Goal: Information Seeking & Learning: Learn about a topic

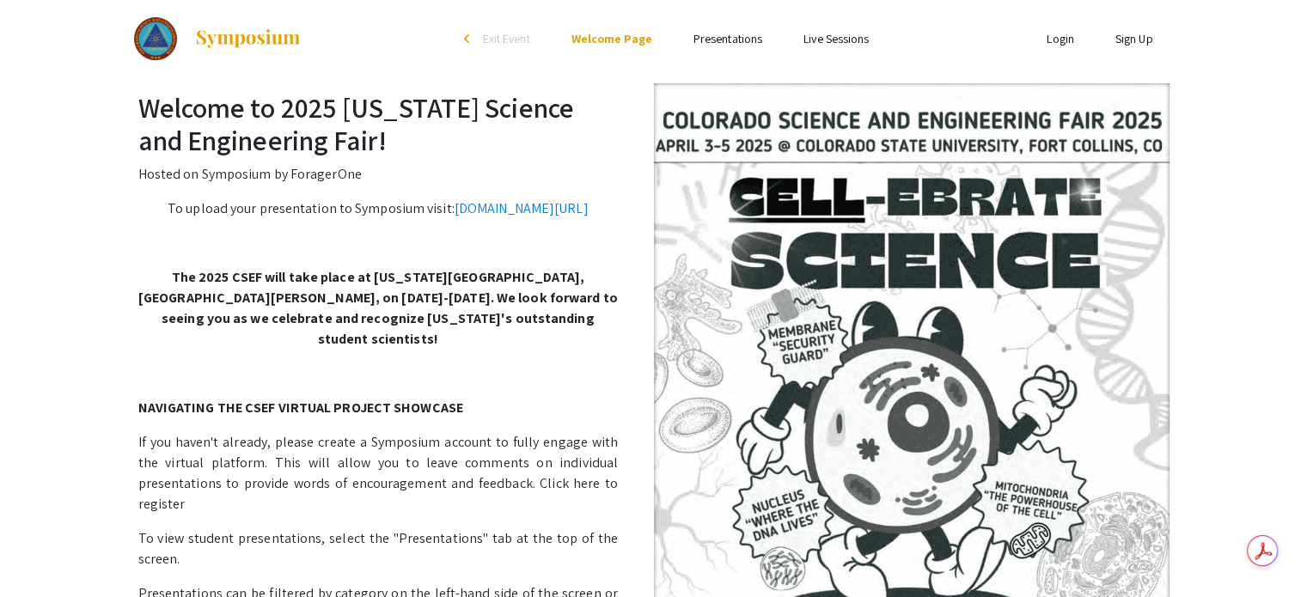
click at [705, 43] on link "Presentations" at bounding box center [727, 38] width 69 height 15
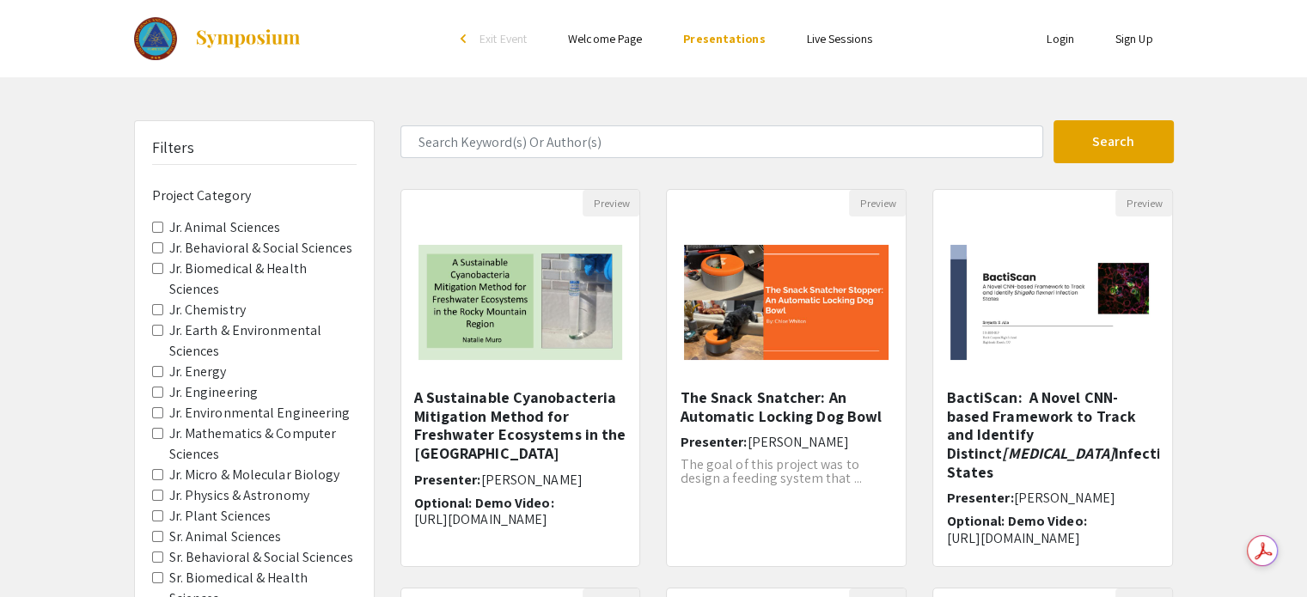
scroll to position [86, 0]
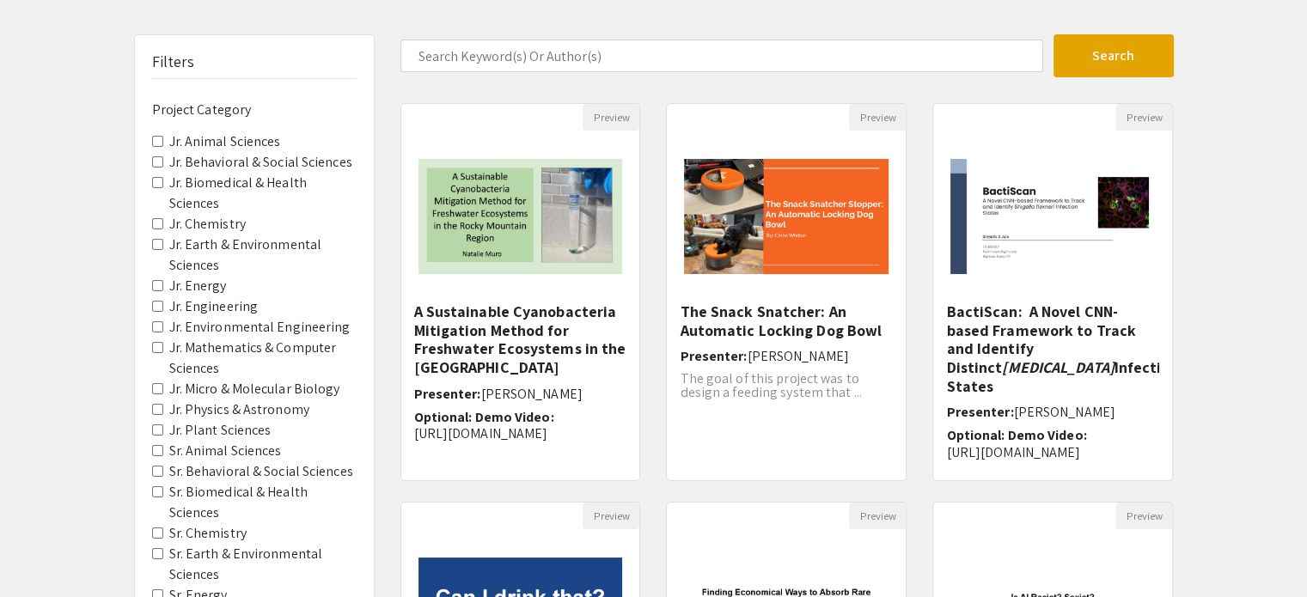
click at [158, 445] on Sciences "Sr. Animal Sciences" at bounding box center [157, 450] width 11 height 11
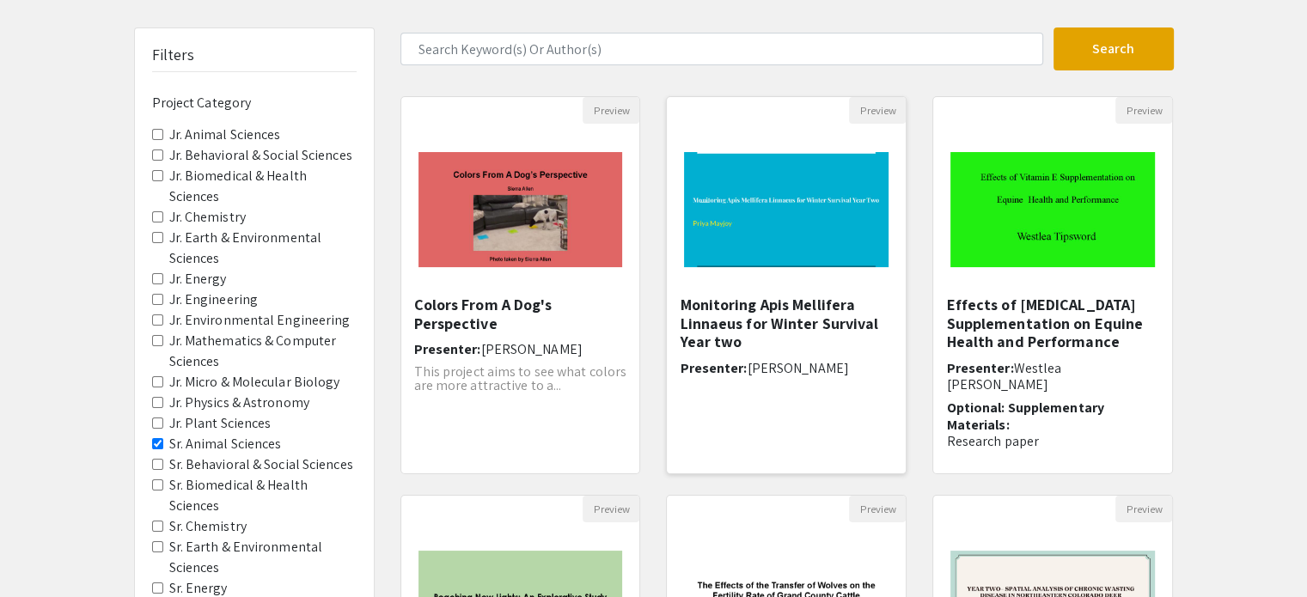
scroll to position [86, 0]
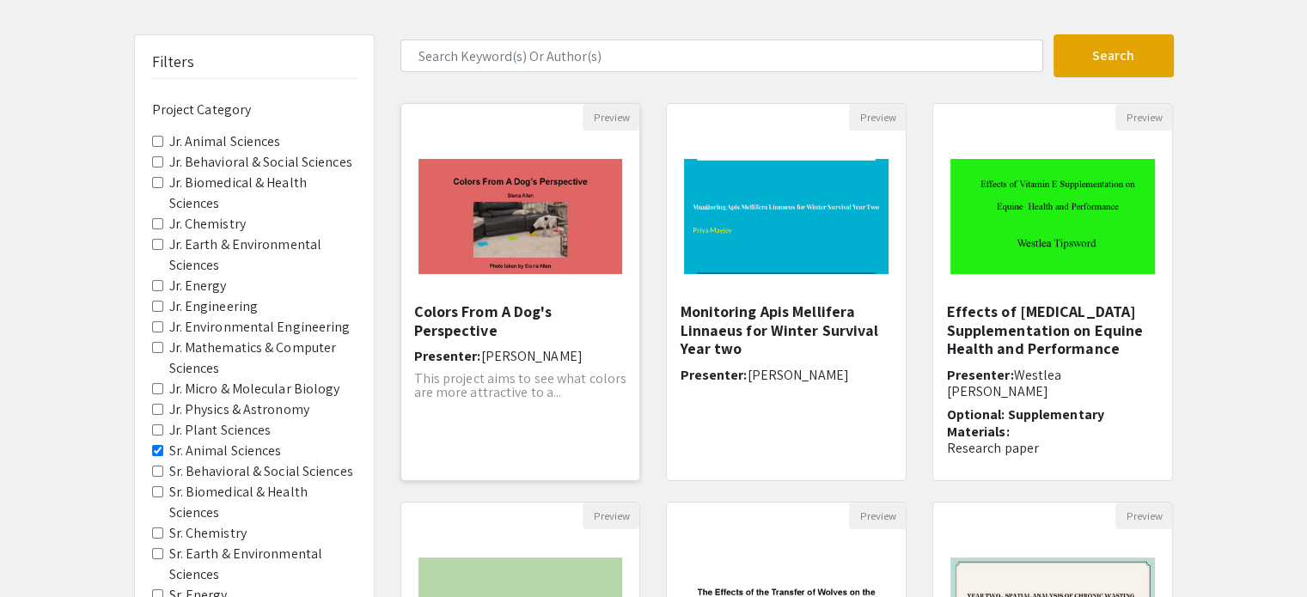
click at [534, 241] on img "Open Presentation <p>Colors From A Dog's Perspective</p>" at bounding box center [520, 217] width 239 height 150
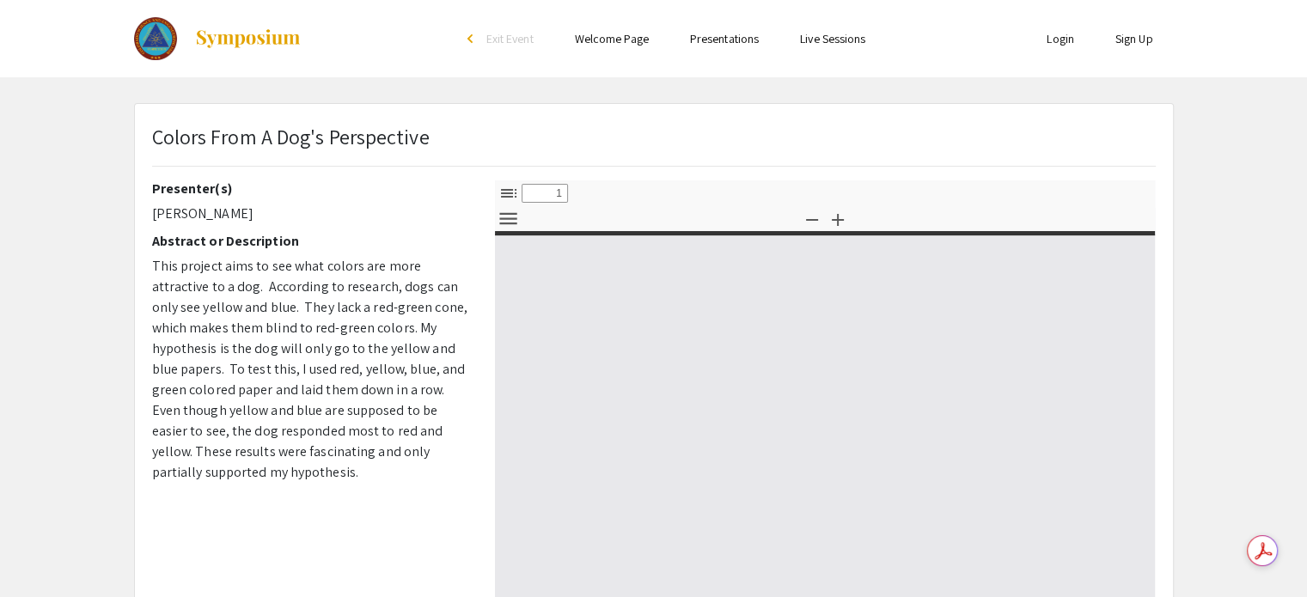
select select "custom"
type input "0"
select select "custom"
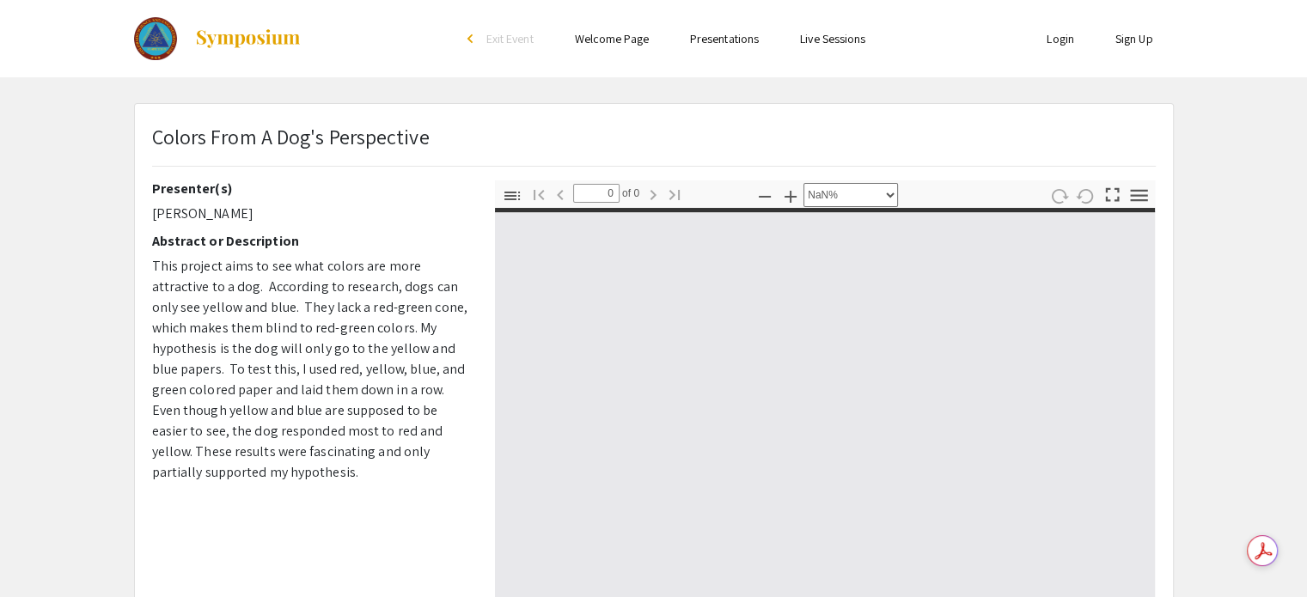
type input "1"
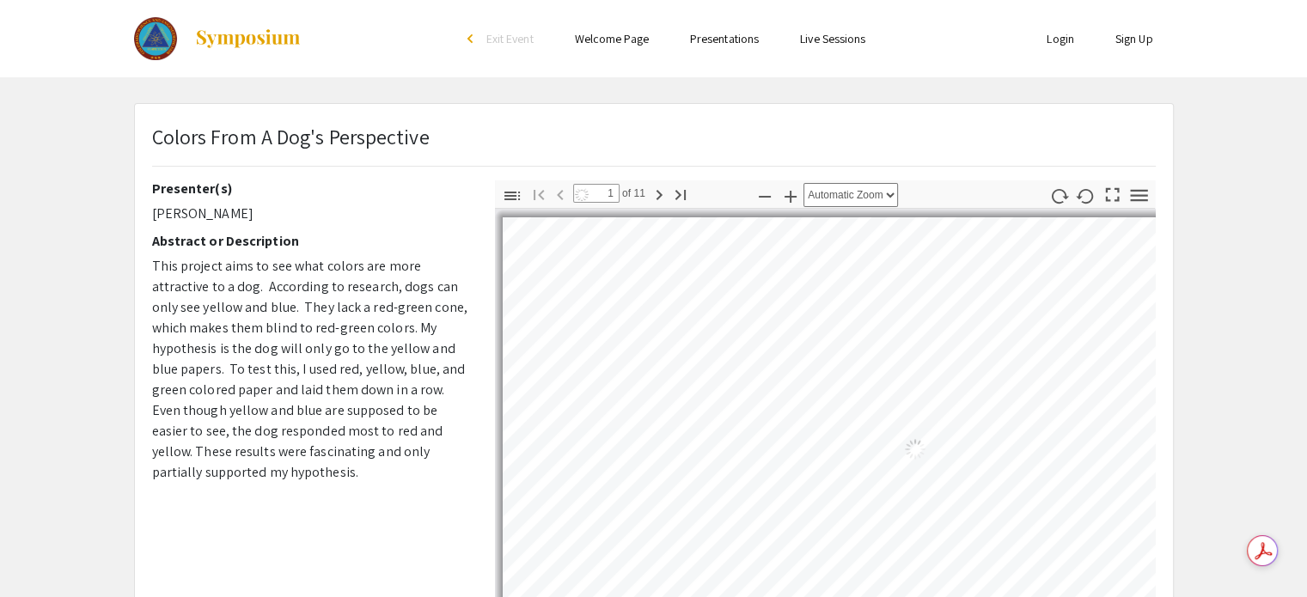
select select "auto"
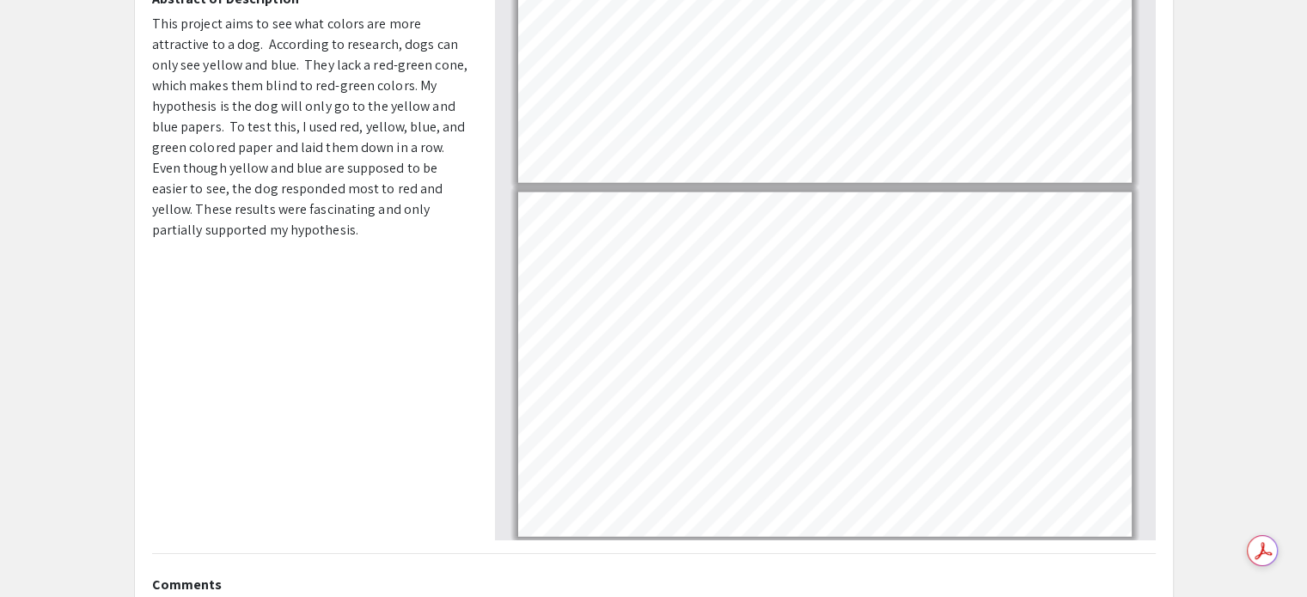
scroll to position [258, 0]
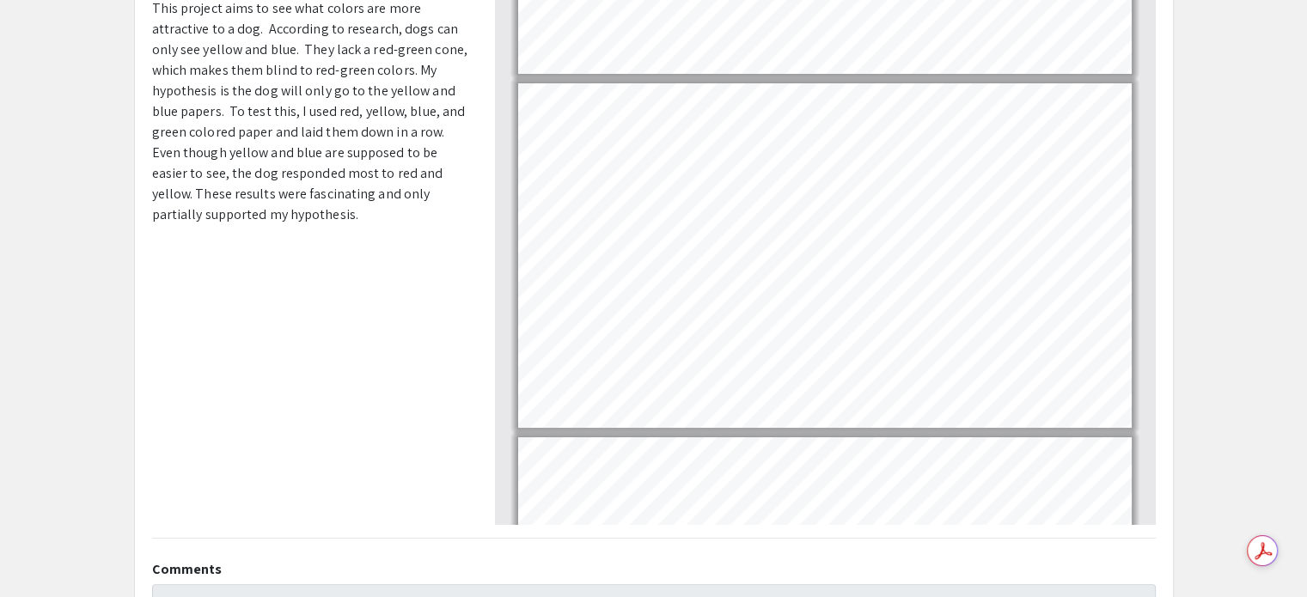
type input "1"
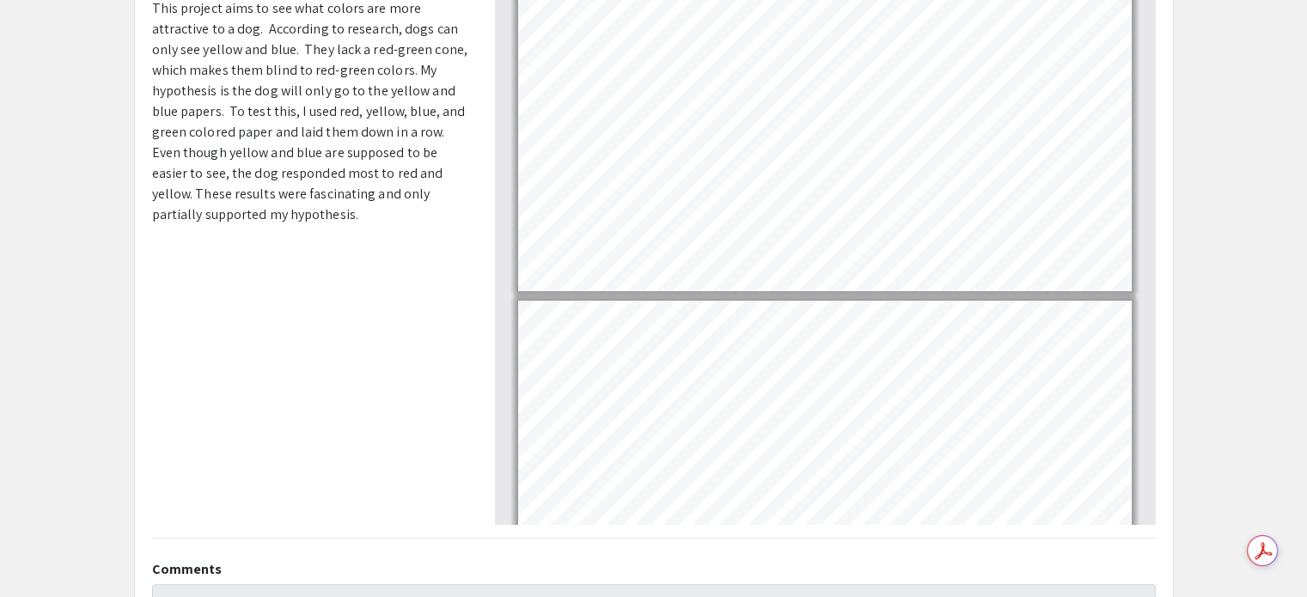
scroll to position [0, 0]
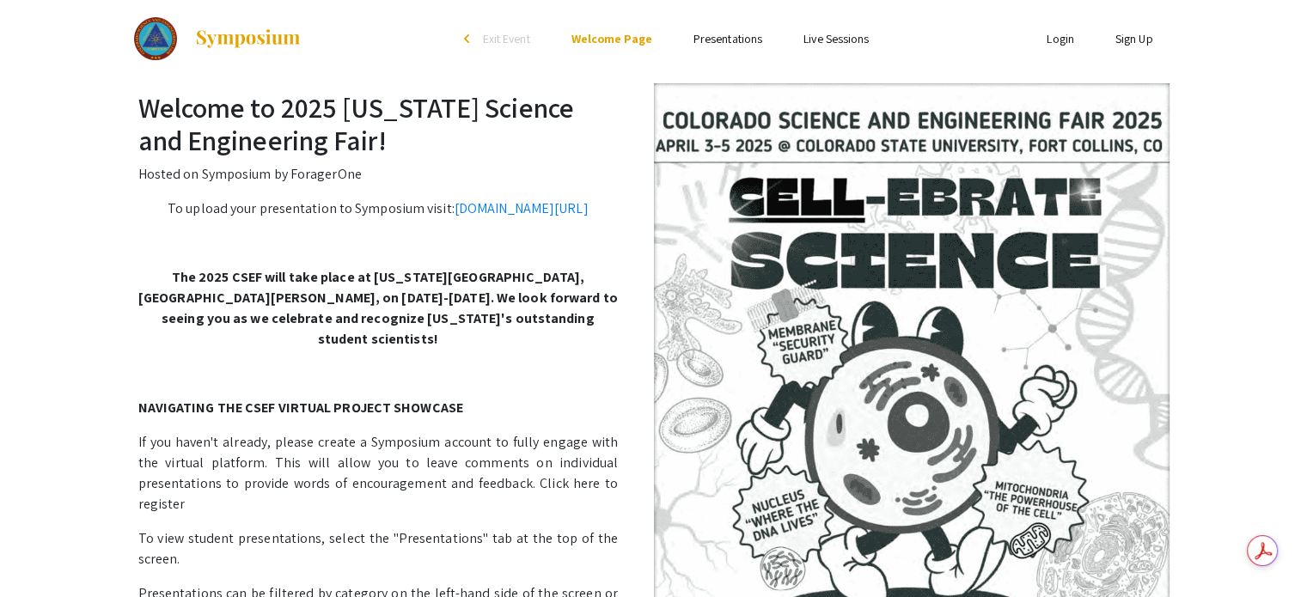
click at [738, 40] on link "Presentations" at bounding box center [727, 38] width 69 height 15
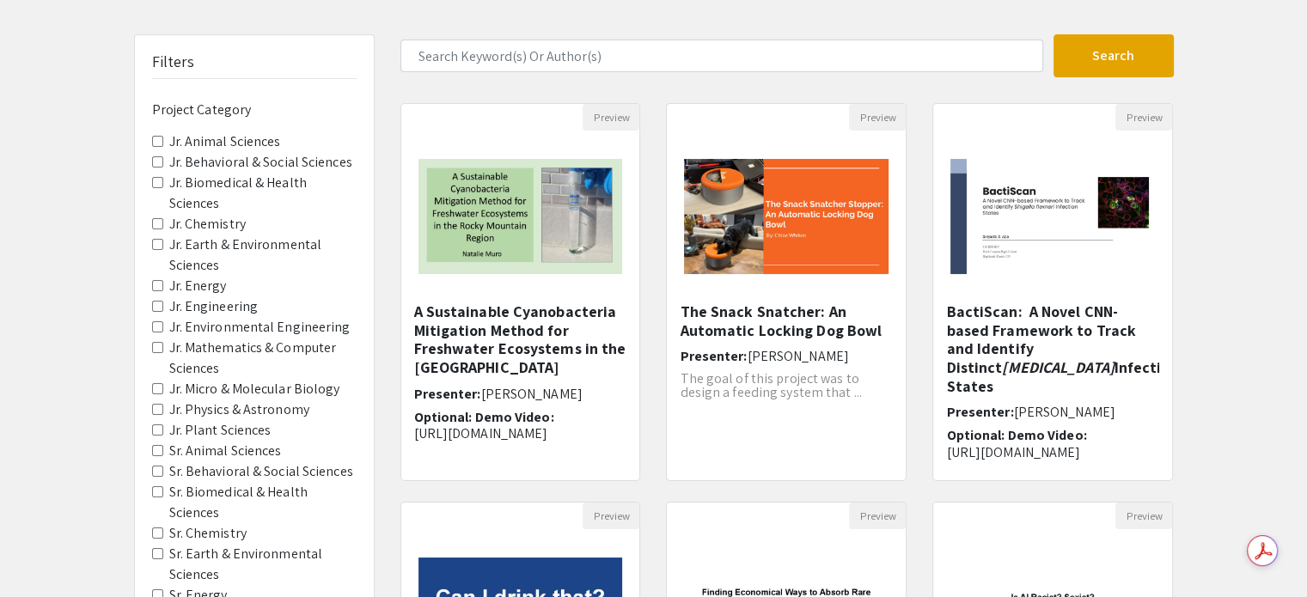
scroll to position [172, 0]
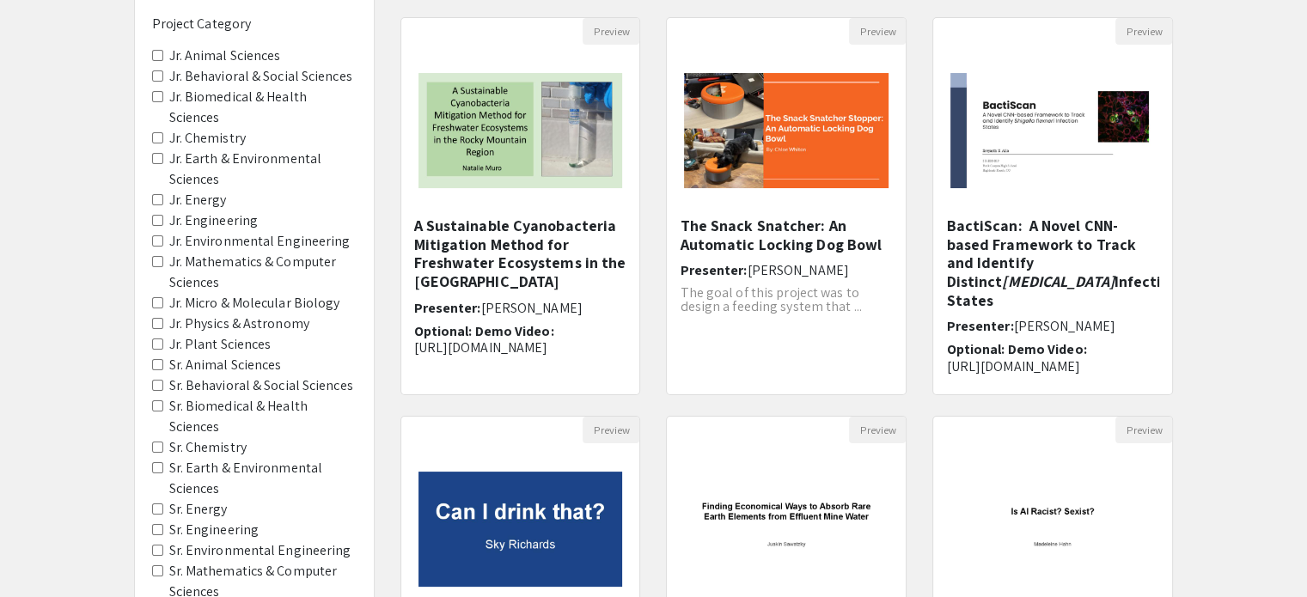
click at [157, 359] on Sciences "Sr. Animal Sciences" at bounding box center [157, 364] width 11 height 11
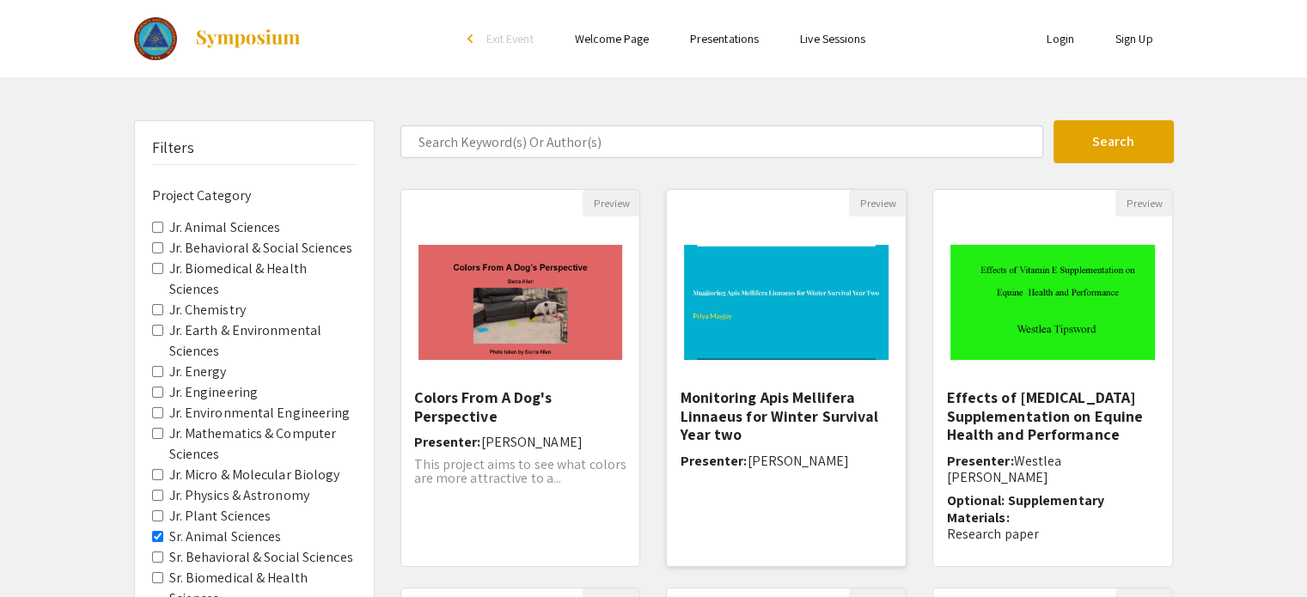
click at [811, 336] on img at bounding box center [786, 303] width 239 height 150
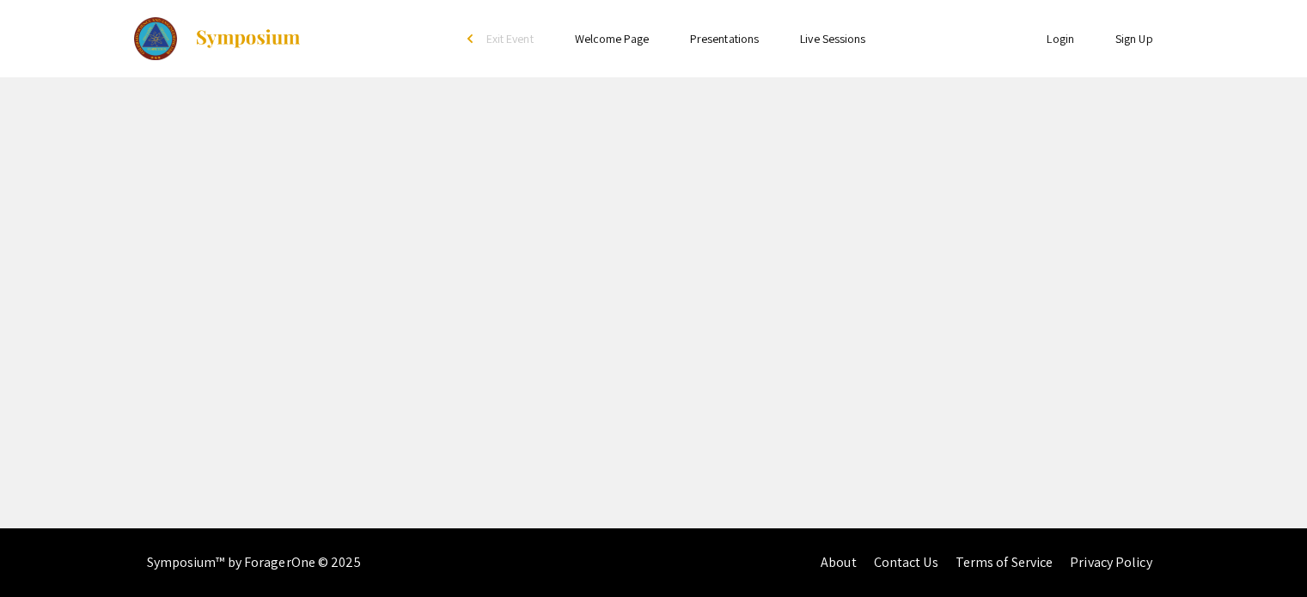
select select "custom"
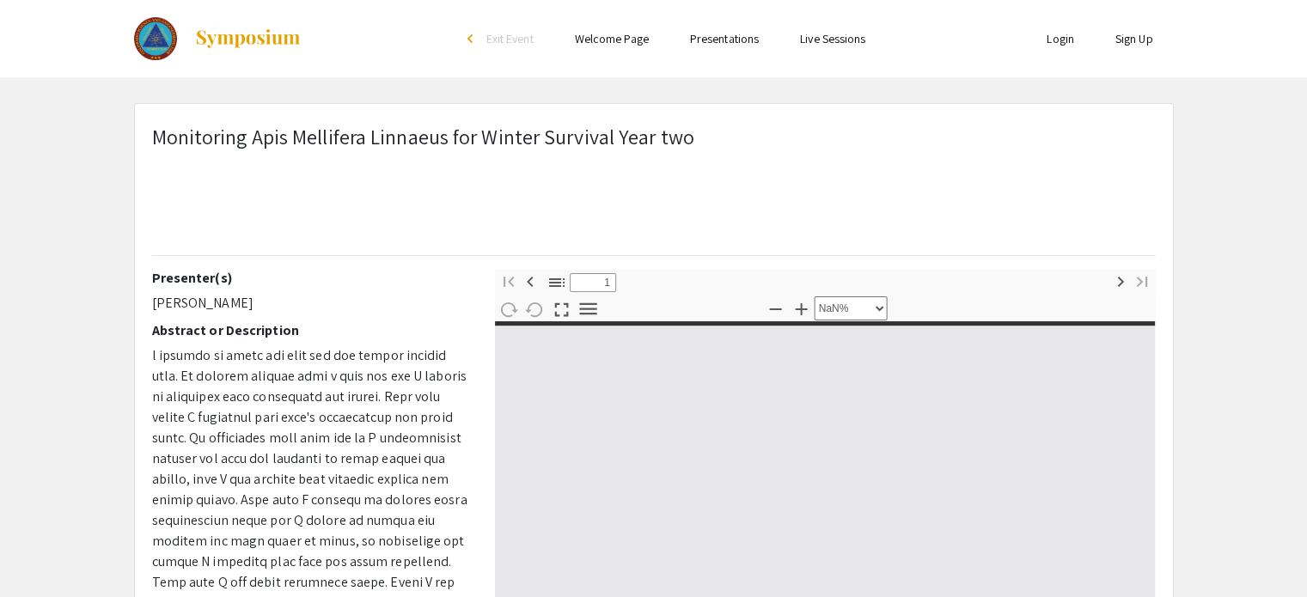
type input "0"
select select "custom"
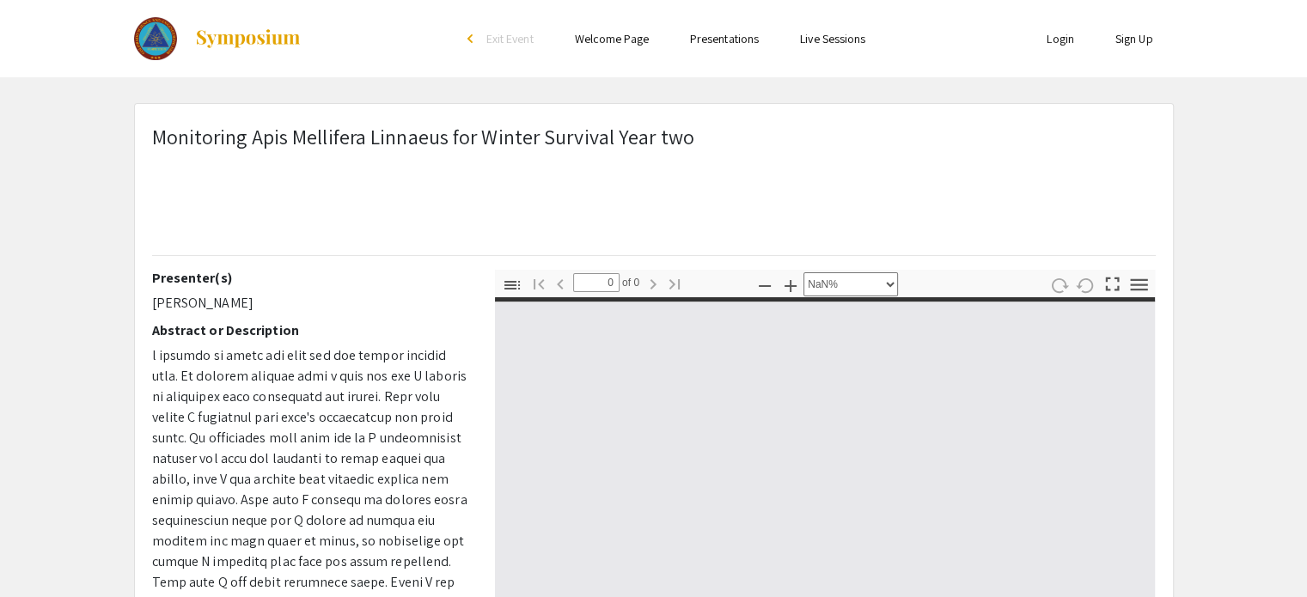
type input "1"
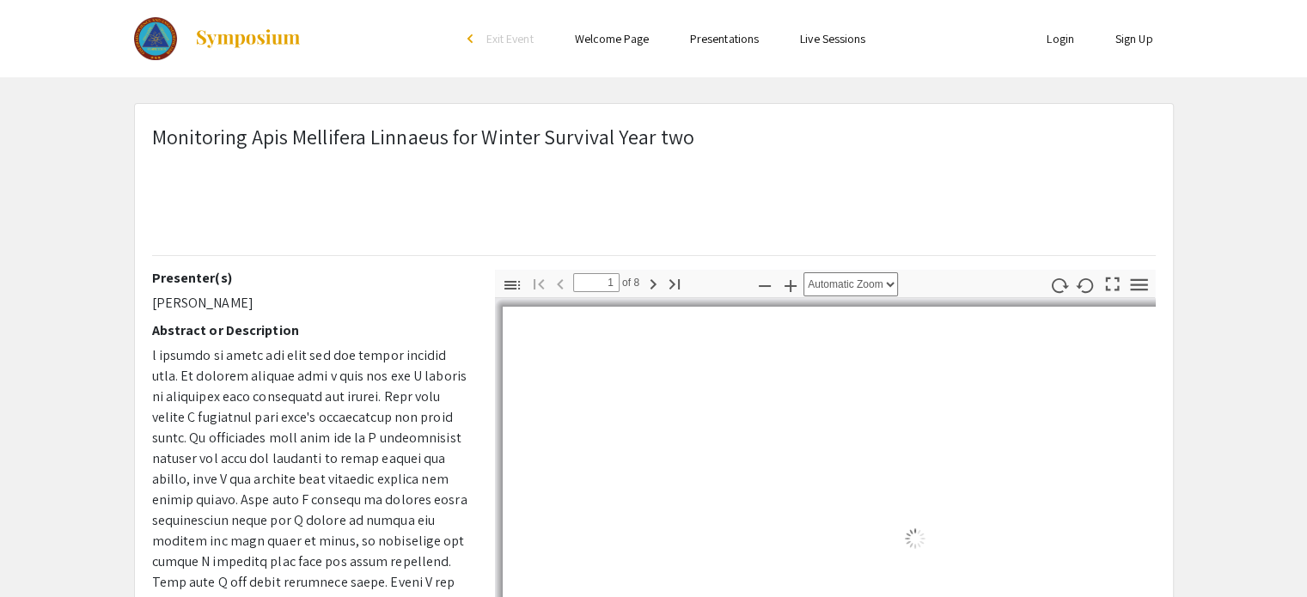
select select "auto"
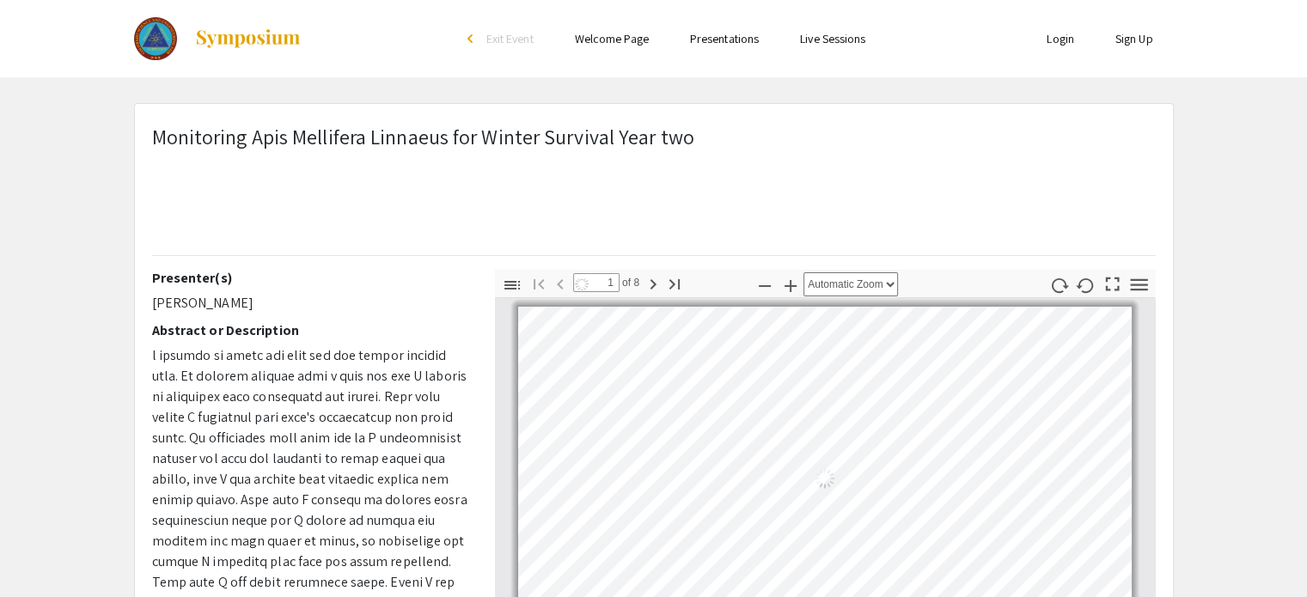
scroll to position [2, 0]
